Goal: Browse casually: Explore the website without a specific task or goal

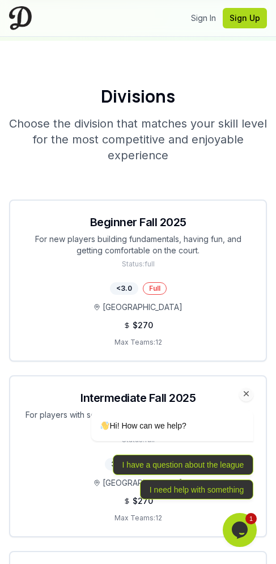
scroll to position [3289, 0]
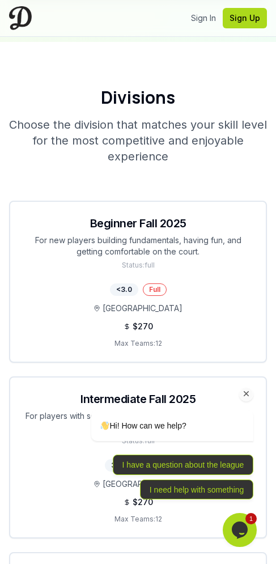
click at [250, 397] on icon "Chat attention grabber" at bounding box center [247, 394] width 10 height 10
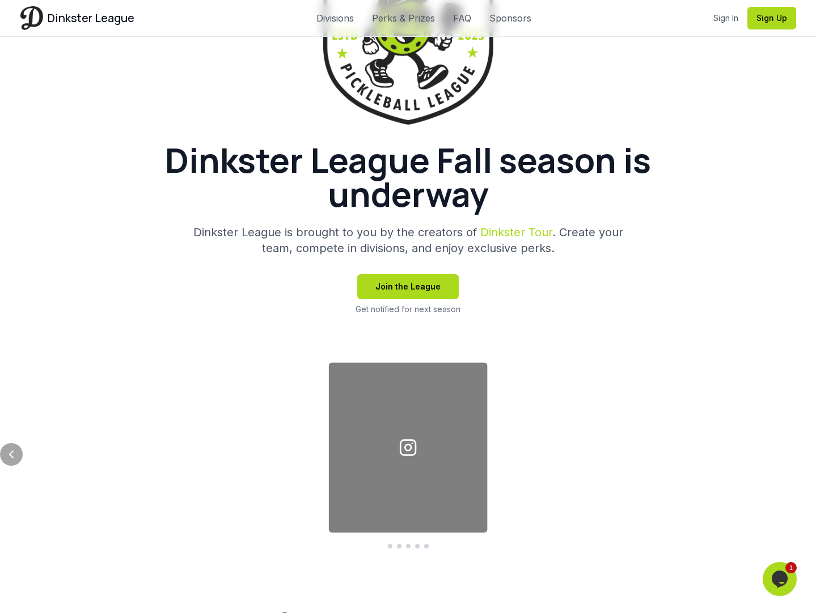
scroll to position [193, 0]
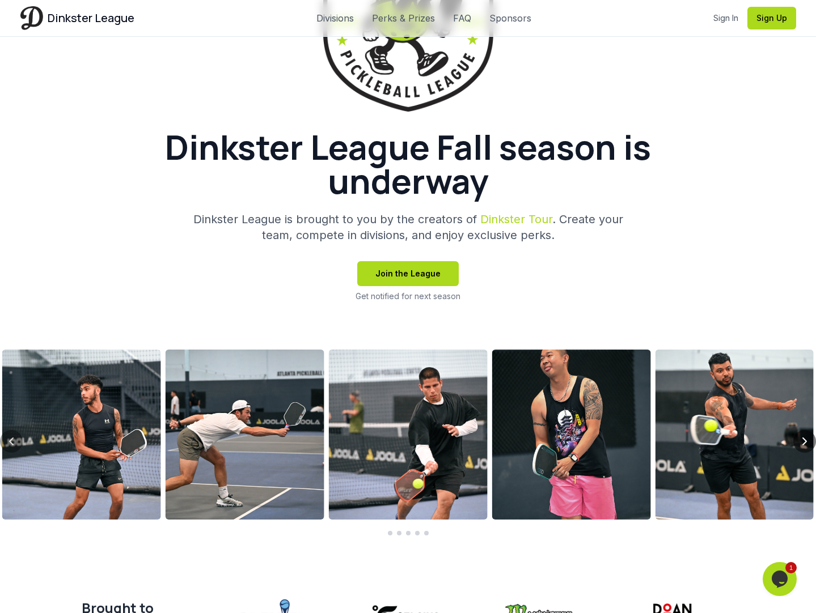
click at [276, 444] on icon "Next slide" at bounding box center [805, 442] width 14 height 14
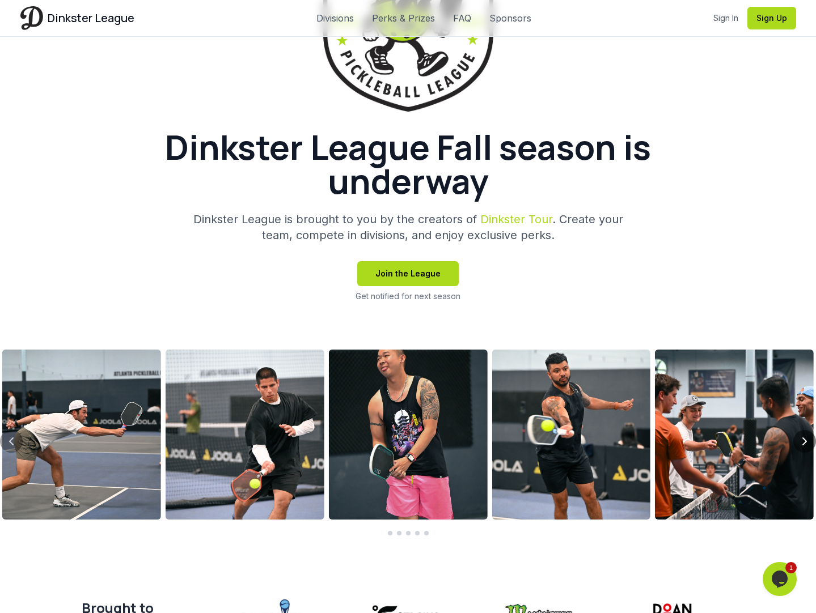
click at [276, 444] on icon "Next slide" at bounding box center [805, 442] width 14 height 14
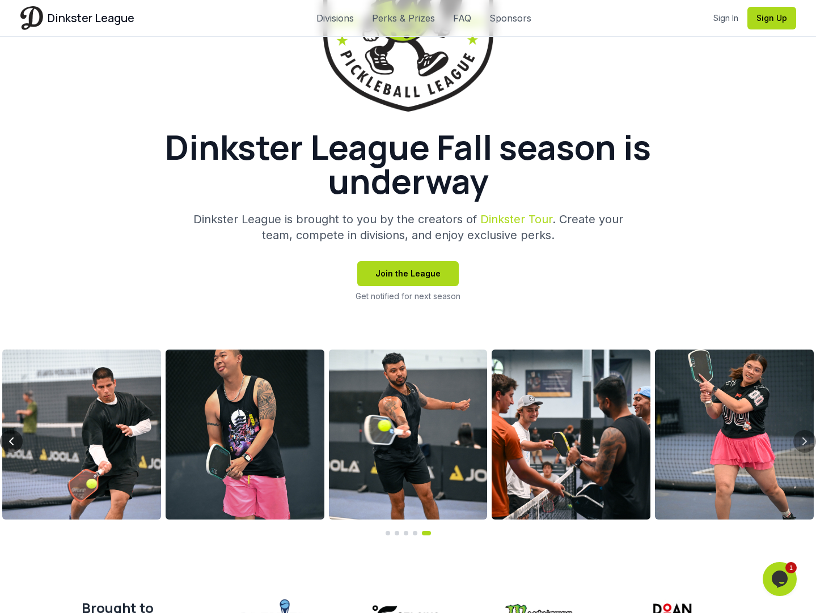
click at [14, 441] on icon "Previous slide" at bounding box center [12, 442] width 14 height 14
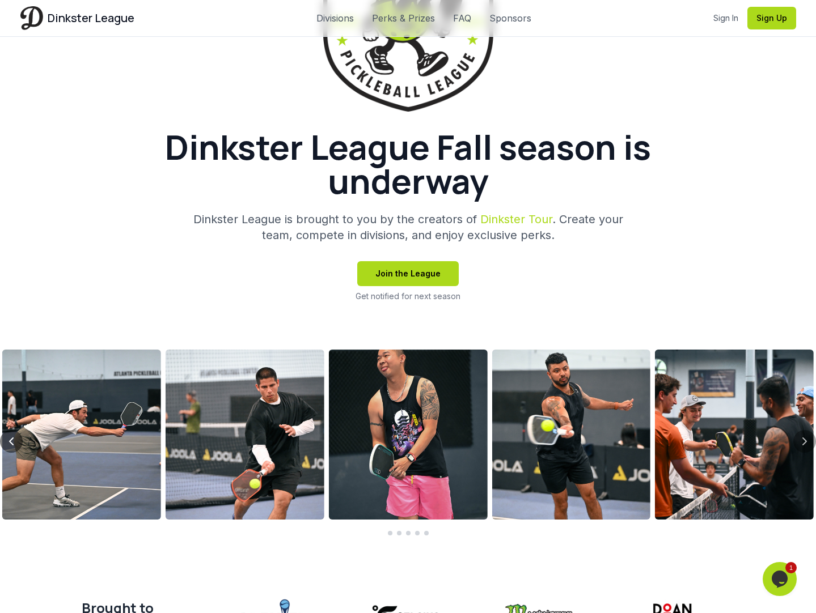
click at [14, 441] on icon "Previous slide" at bounding box center [12, 442] width 14 height 14
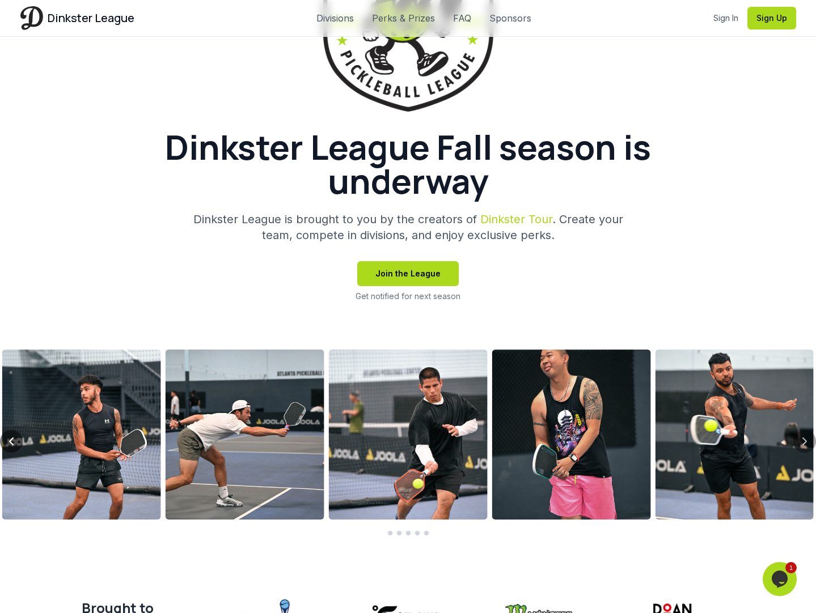
click at [14, 441] on icon "Previous slide" at bounding box center [12, 442] width 14 height 14
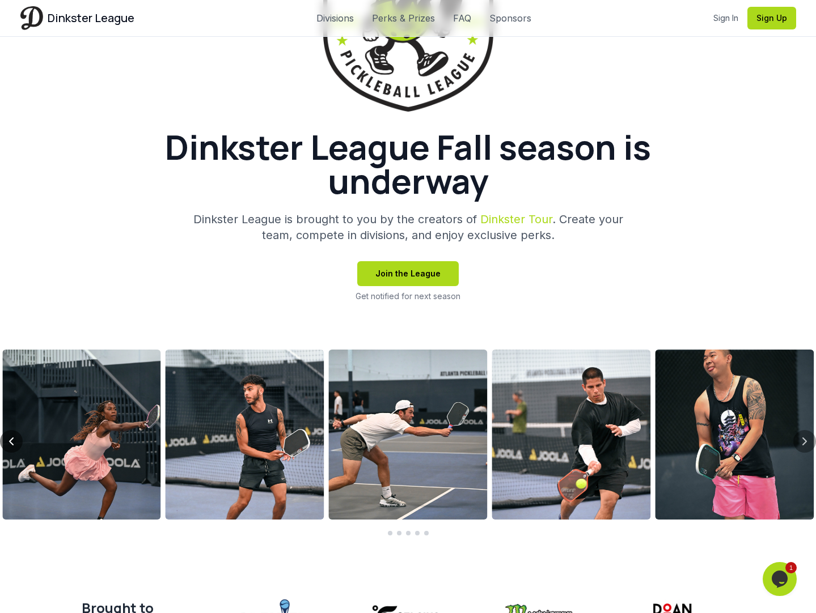
click at [14, 441] on icon "Previous slide" at bounding box center [12, 442] width 14 height 14
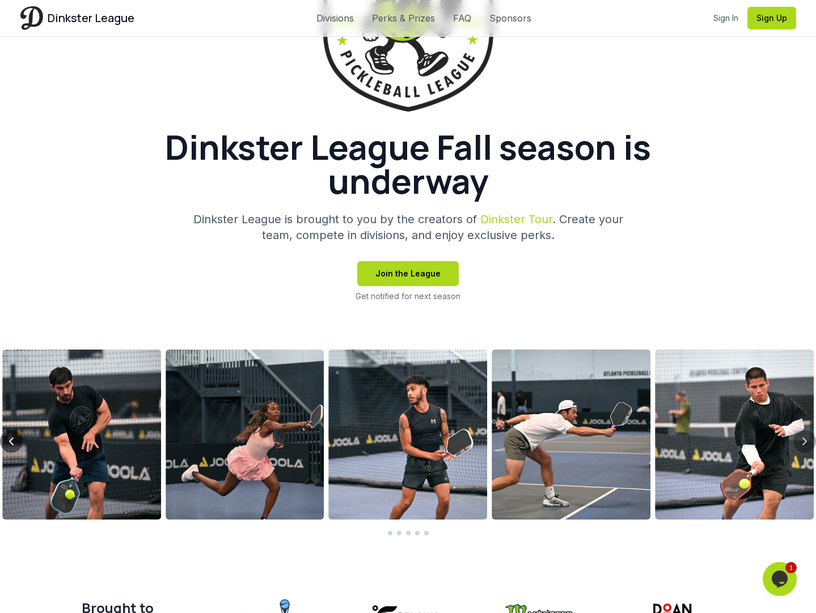
click at [14, 441] on icon "Previous slide" at bounding box center [12, 442] width 14 height 14
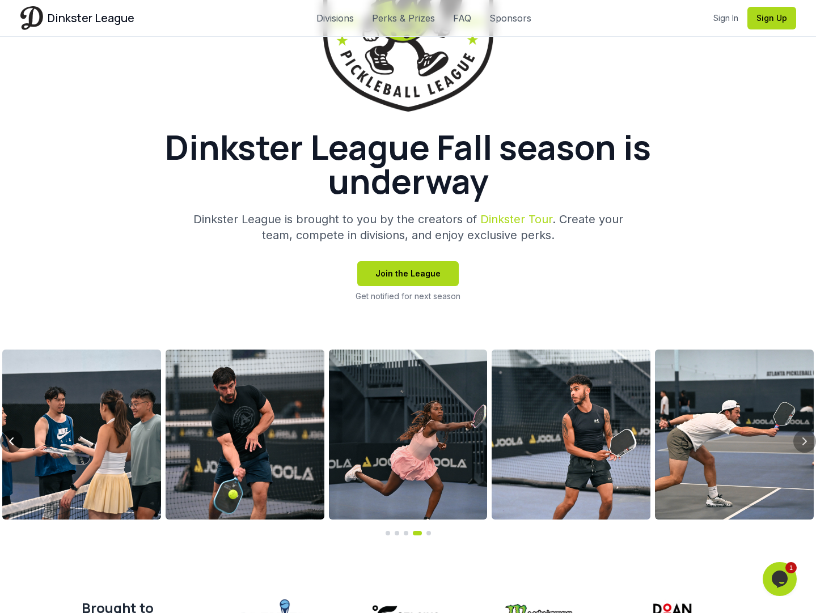
click at [14, 441] on icon "Previous slide" at bounding box center [12, 442] width 14 height 14
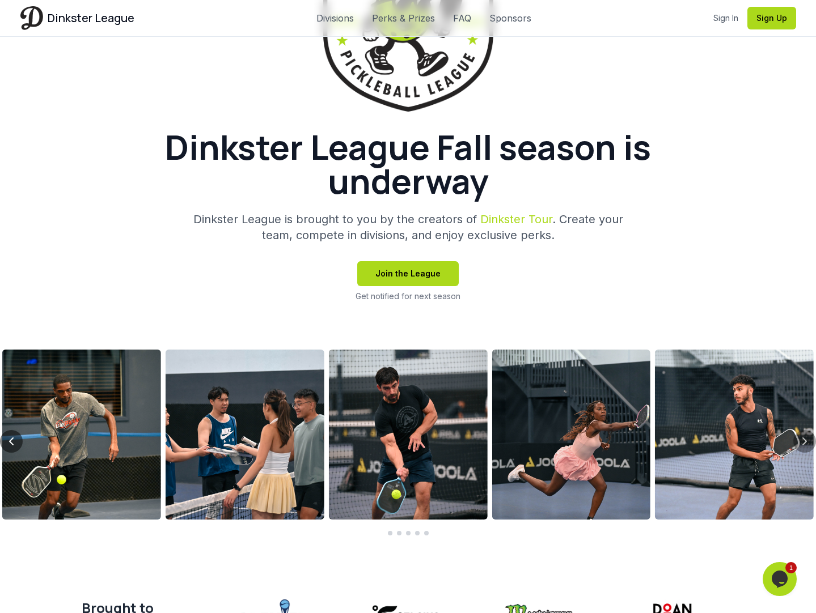
click at [14, 441] on icon "Previous slide" at bounding box center [12, 442] width 14 height 14
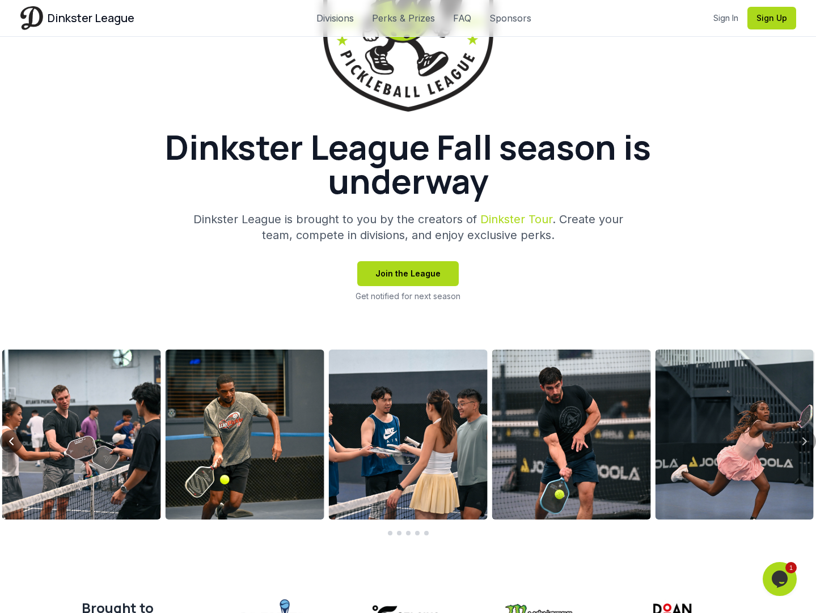
click at [14, 441] on icon "Previous slide" at bounding box center [12, 442] width 14 height 14
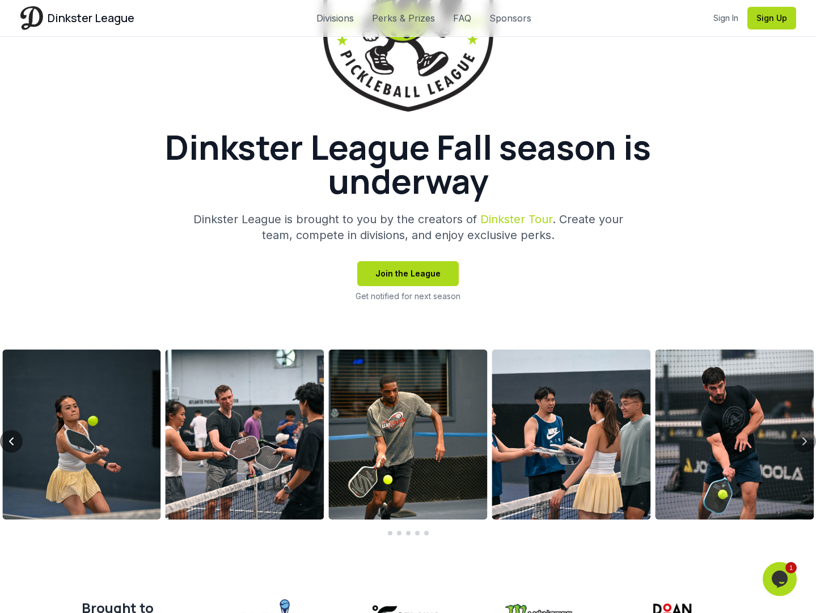
click at [14, 441] on icon "Previous slide" at bounding box center [12, 442] width 14 height 14
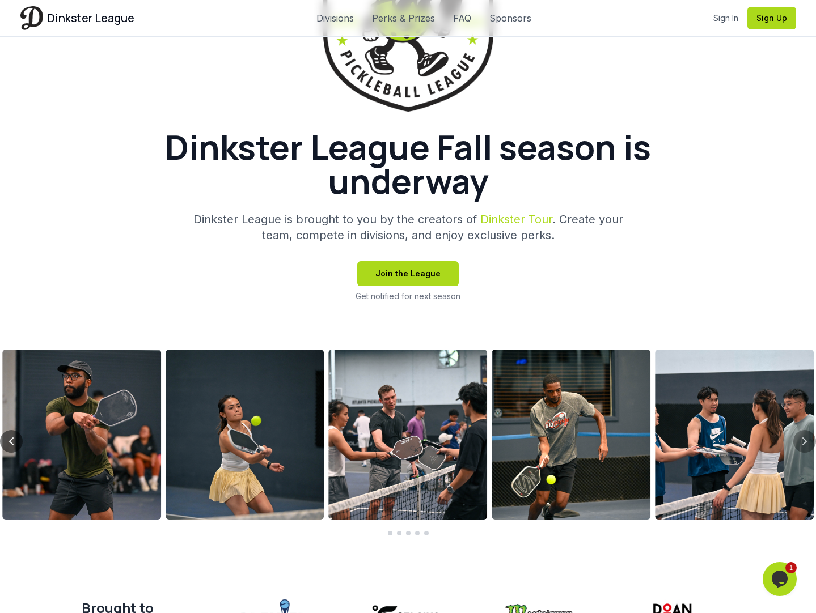
click at [14, 441] on icon "Previous slide" at bounding box center [12, 442] width 14 height 14
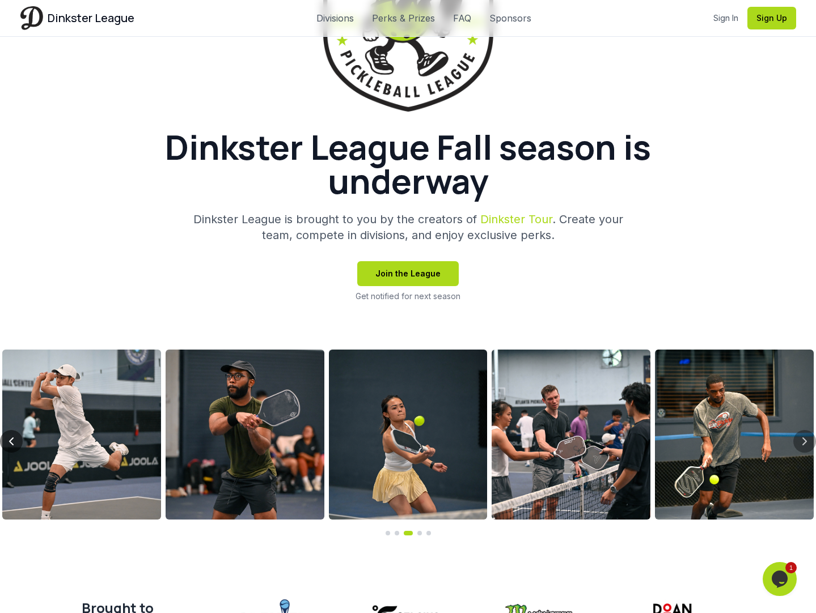
click at [14, 441] on icon "Previous slide" at bounding box center [12, 442] width 14 height 14
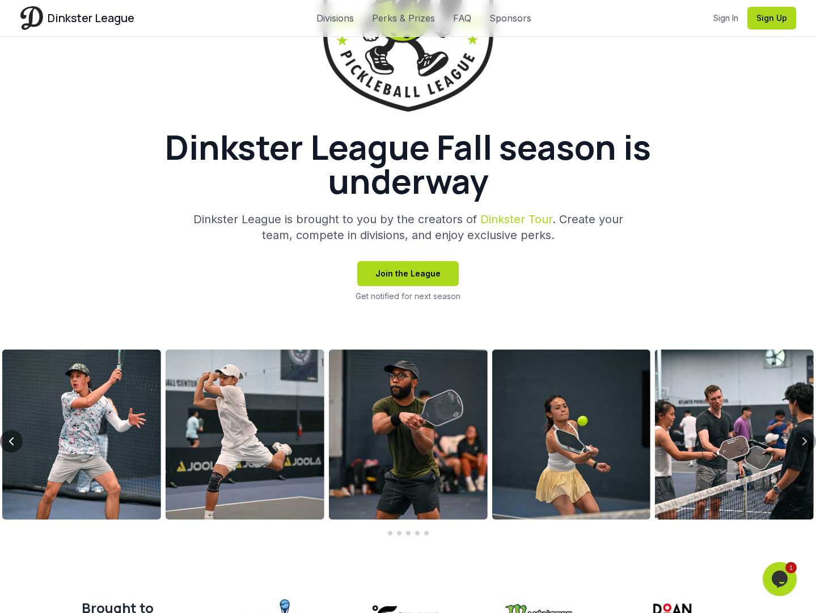
click at [14, 441] on icon "Previous slide" at bounding box center [12, 442] width 14 height 14
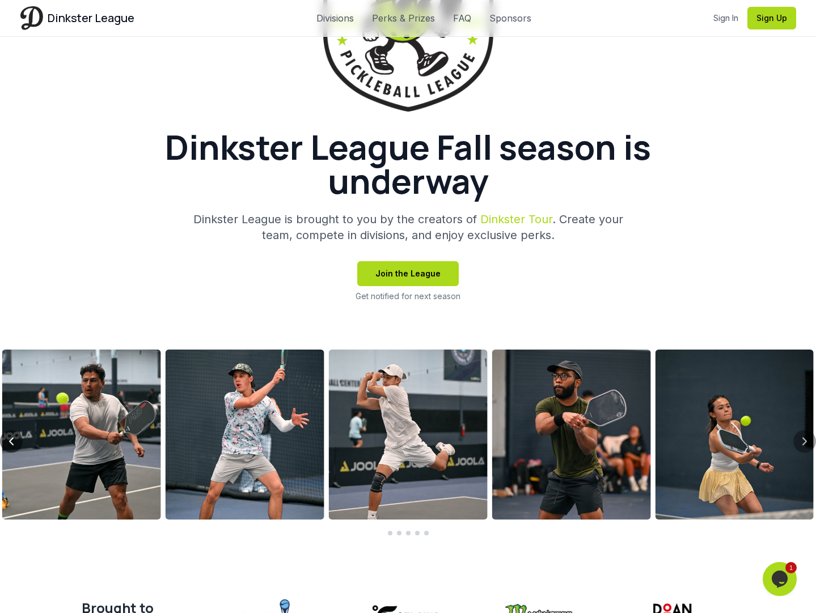
click at [14, 441] on icon "Previous slide" at bounding box center [12, 442] width 14 height 14
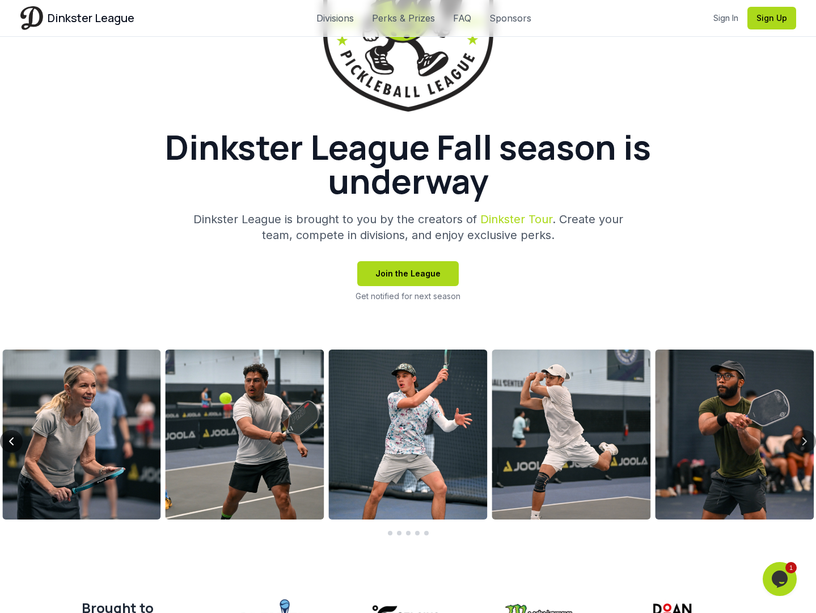
click at [14, 441] on icon "Previous slide" at bounding box center [12, 442] width 14 height 14
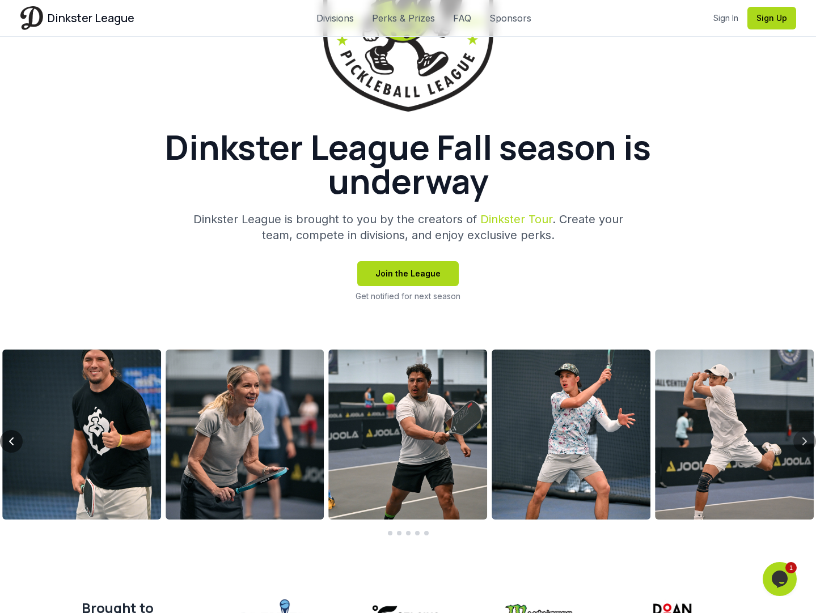
click at [14, 441] on icon "Previous slide" at bounding box center [12, 442] width 14 height 14
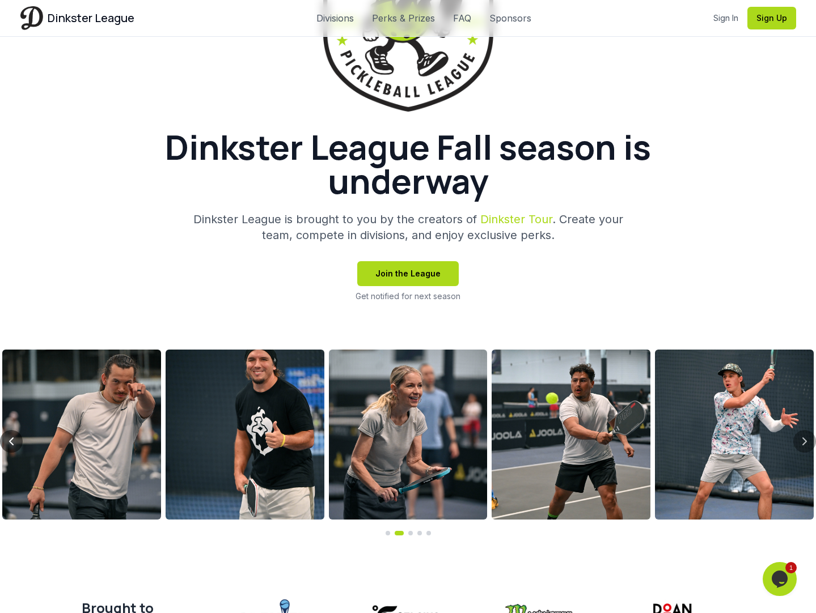
click at [14, 441] on icon "Previous slide" at bounding box center [12, 442] width 14 height 14
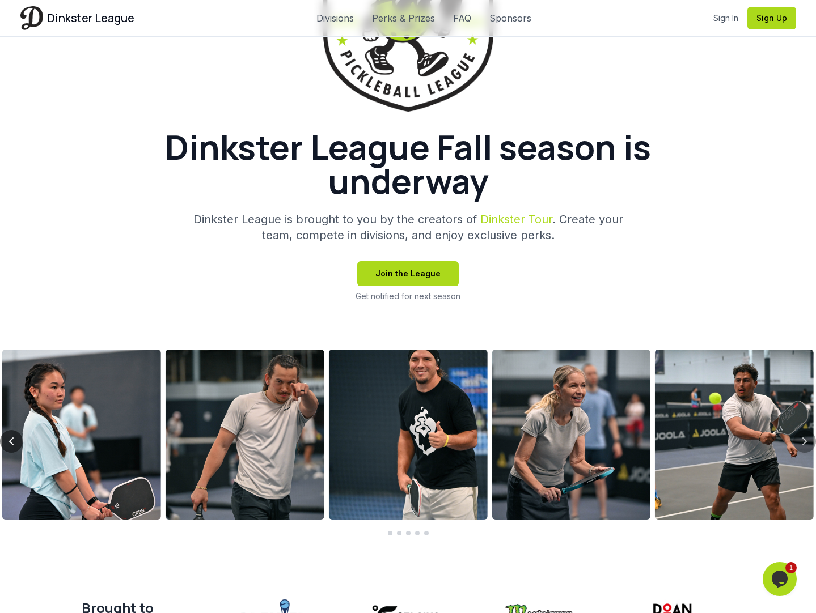
click at [14, 441] on icon "Previous slide" at bounding box center [12, 442] width 14 height 14
